Goal: Check status: Check status

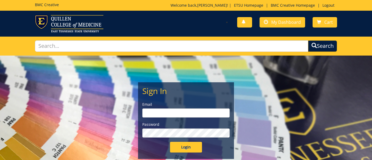
type input "[EMAIL_ADDRESS][DOMAIN_NAME]"
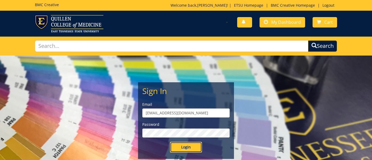
click at [190, 145] on input "Login" at bounding box center [186, 147] width 32 height 11
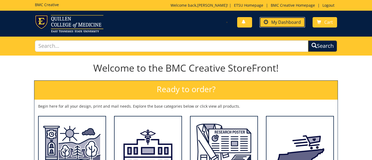
click at [286, 24] on span "My Dashboard" at bounding box center [286, 22] width 30 height 6
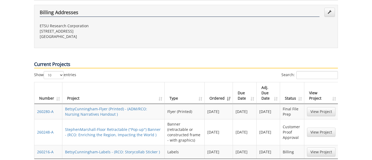
scroll to position [194, 0]
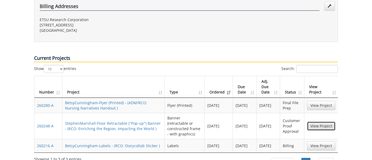
click at [324, 121] on link "View Project" at bounding box center [321, 125] width 29 height 9
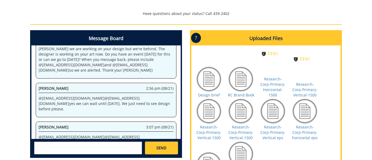
scroll to position [212, 0]
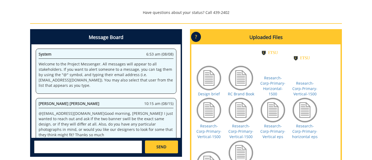
scroll to position [220, 0]
